Goal: Navigation & Orientation: Find specific page/section

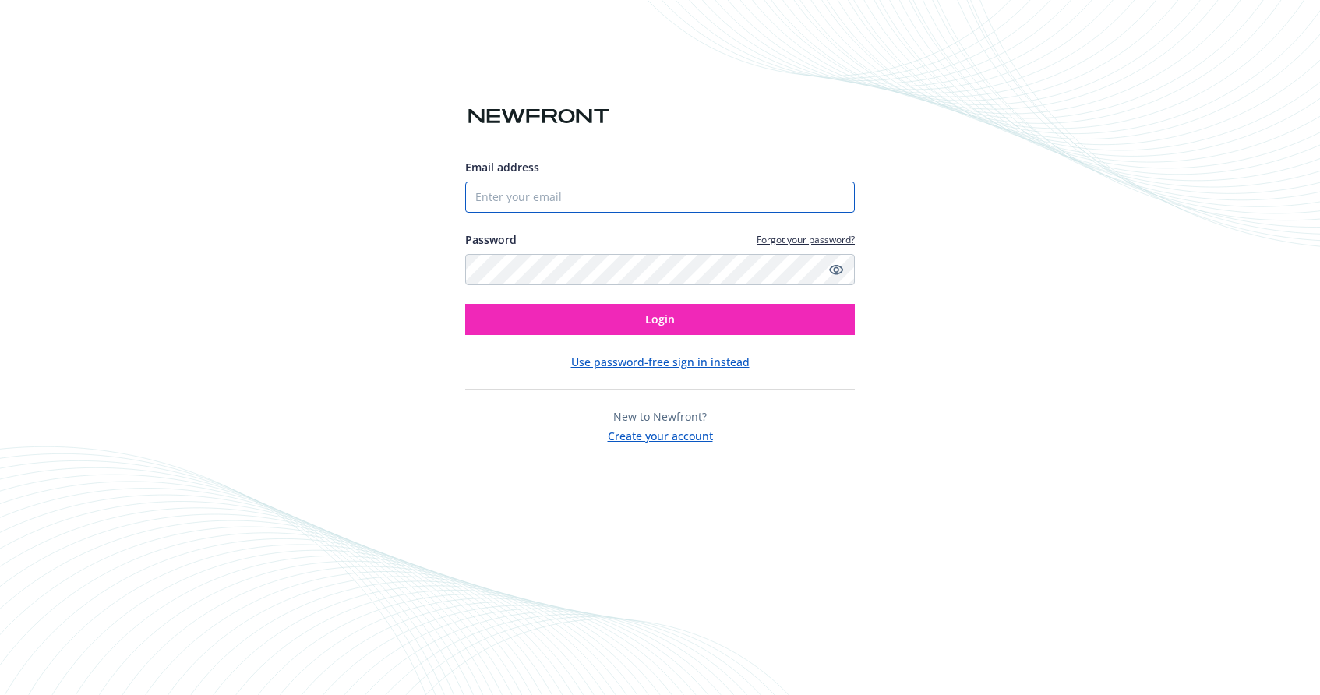
click at [599, 207] on input "Email address" at bounding box center [660, 197] width 390 height 31
type input "[EMAIL_ADDRESS][DOMAIN_NAME]"
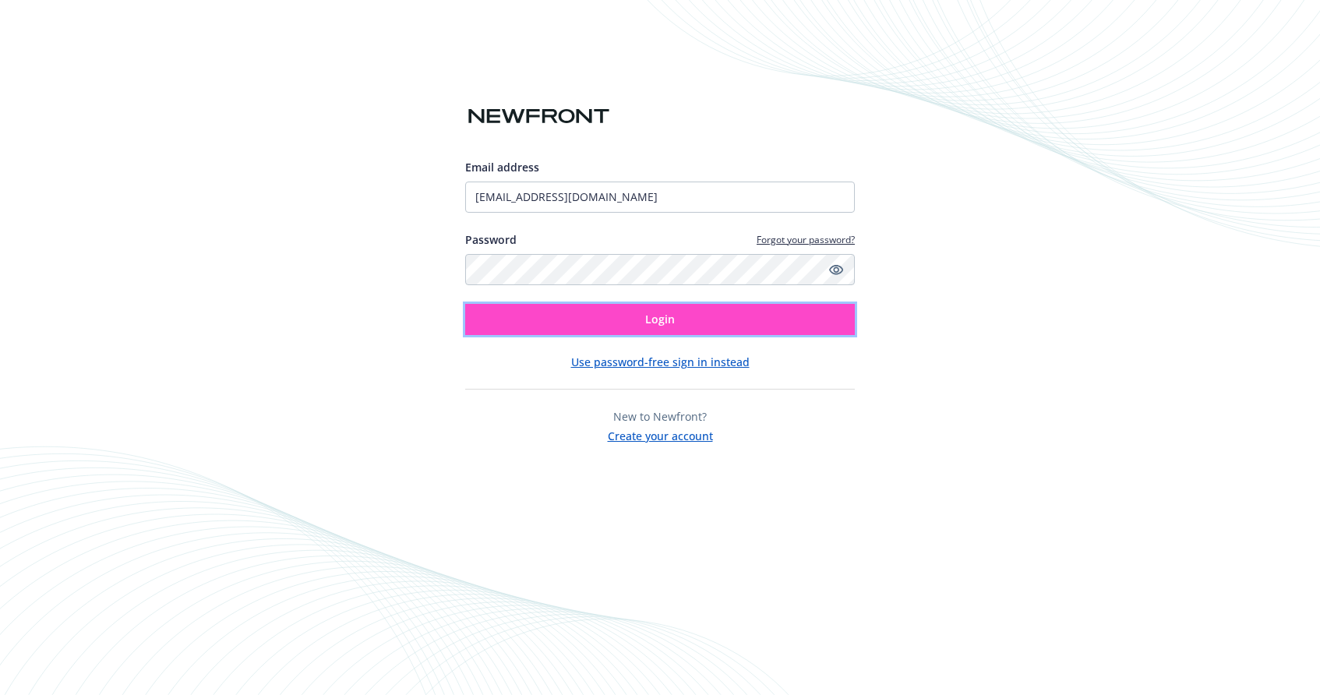
click at [619, 321] on button "Login" at bounding box center [660, 319] width 390 height 31
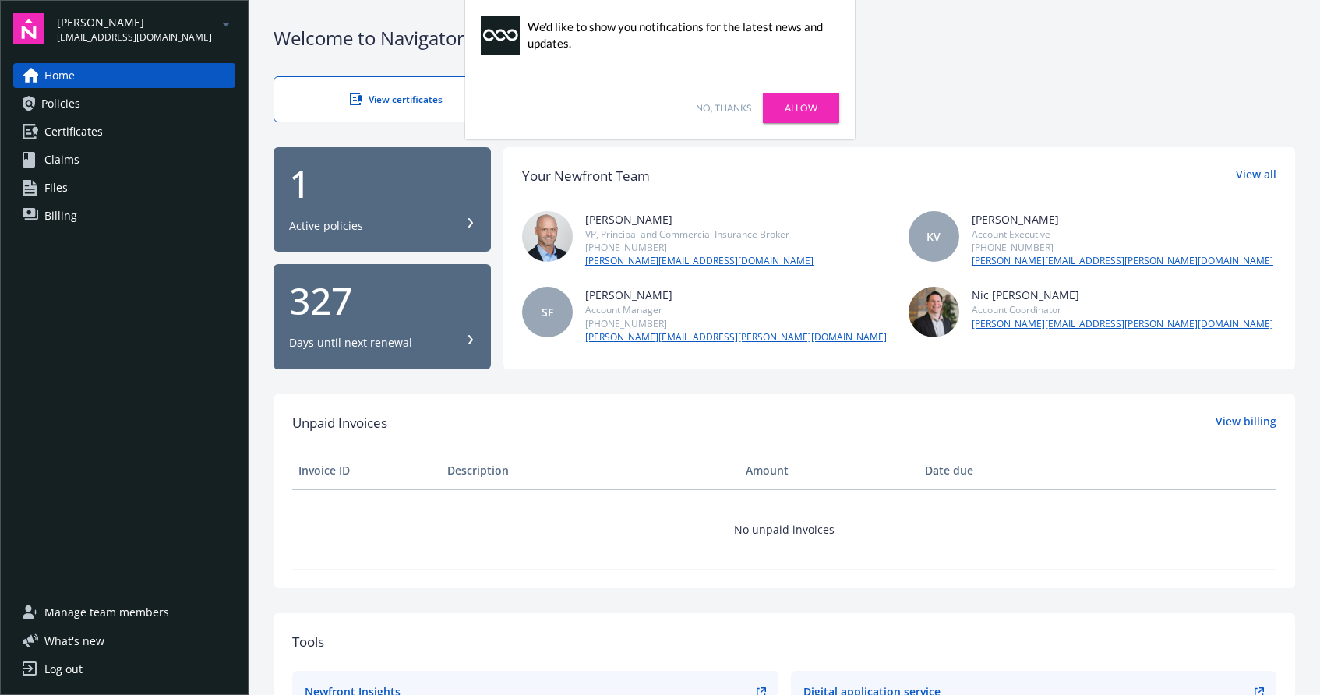
click at [87, 107] on link "Policies" at bounding box center [124, 103] width 222 height 25
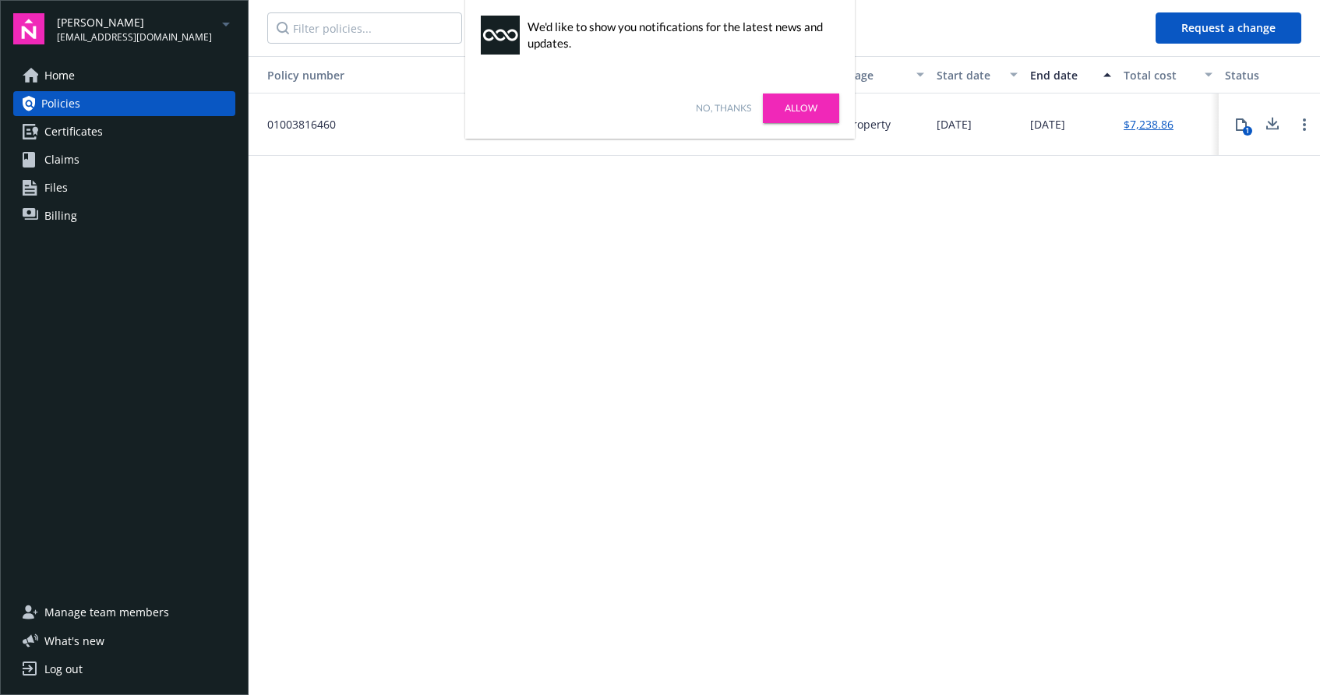
click at [721, 114] on link "No, thanks" at bounding box center [723, 108] width 55 height 14
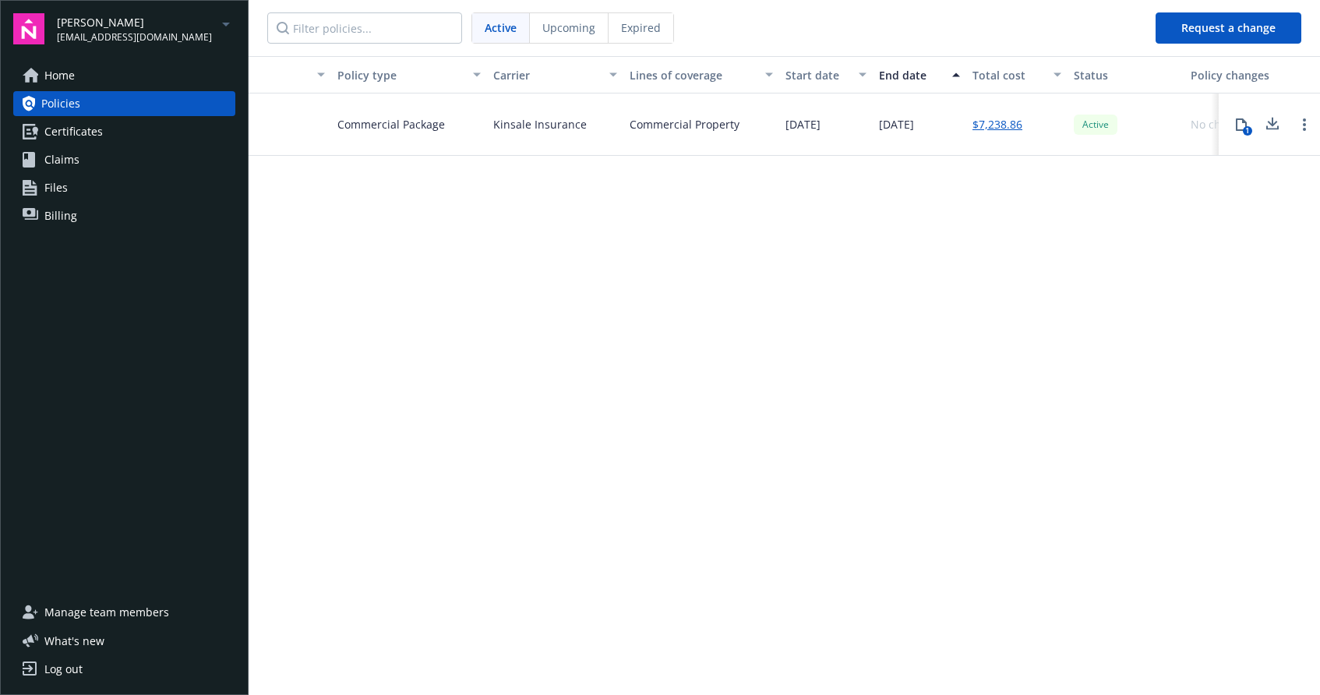
scroll to position [0, 214]
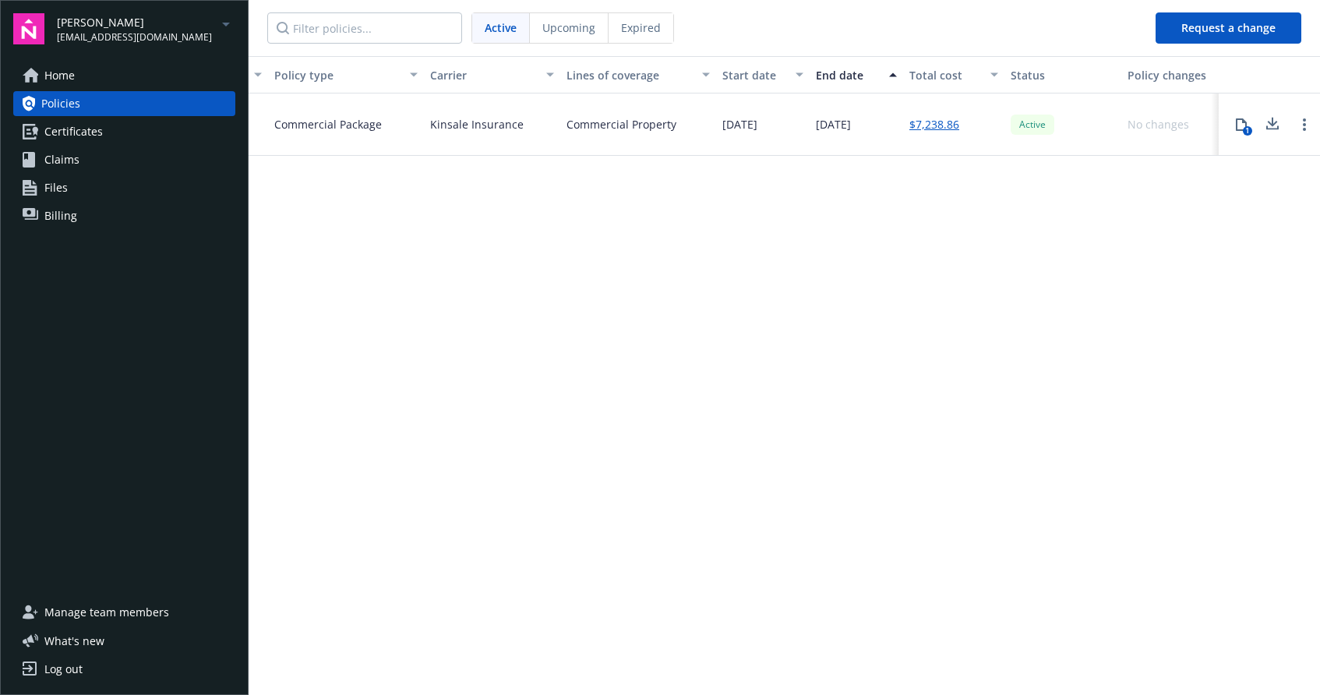
click at [101, 134] on link "Certificates" at bounding box center [124, 131] width 222 height 25
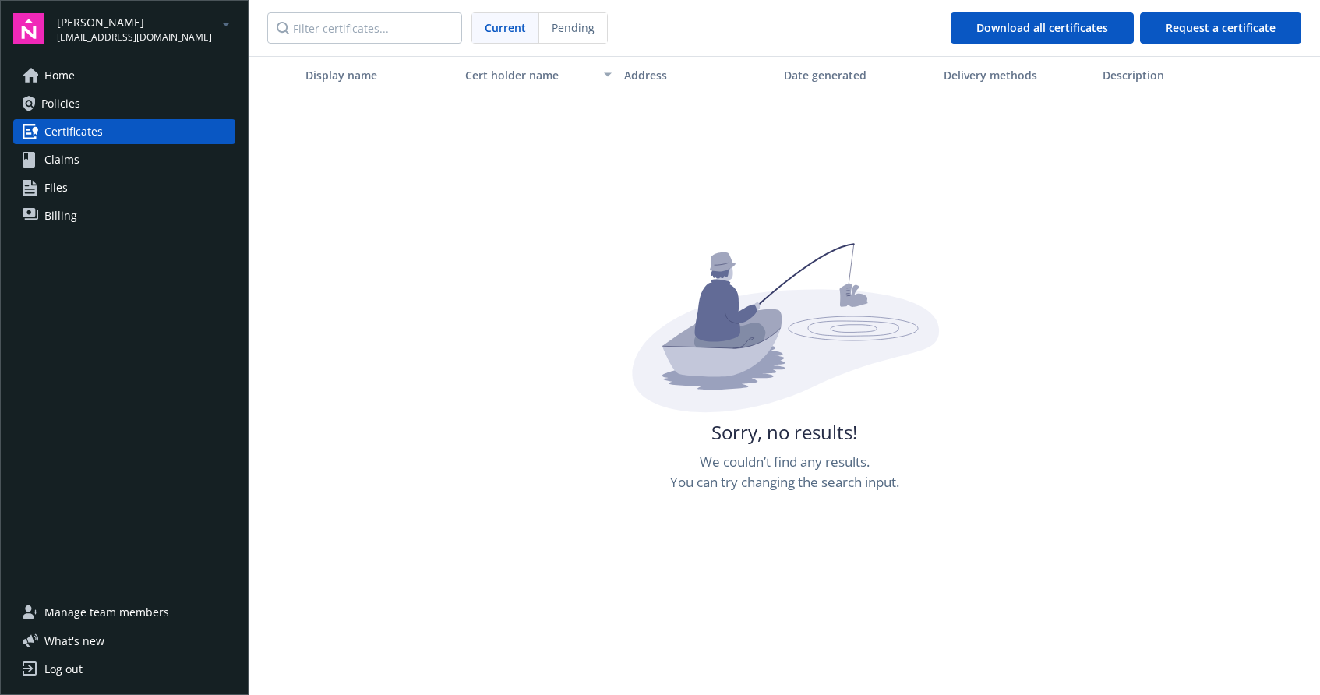
click at [87, 82] on link "Home" at bounding box center [124, 75] width 222 height 25
